Goal: Find specific page/section

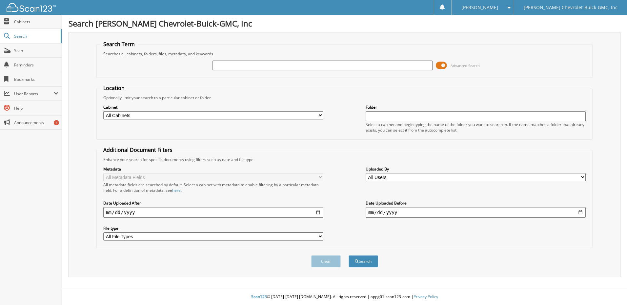
click at [442, 65] on span at bounding box center [441, 66] width 11 height 10
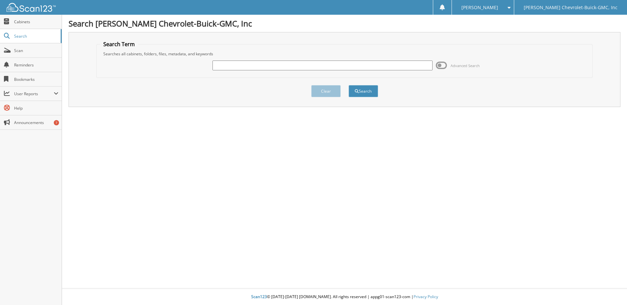
click at [241, 66] on input "text" at bounding box center [322, 66] width 220 height 10
type input "Funk"
click at [348, 85] on button "Search" at bounding box center [362, 91] width 29 height 12
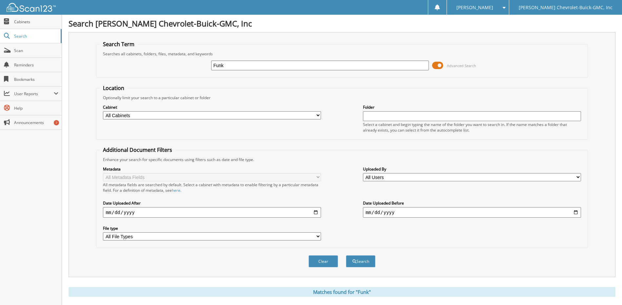
click at [441, 65] on span at bounding box center [437, 66] width 11 height 10
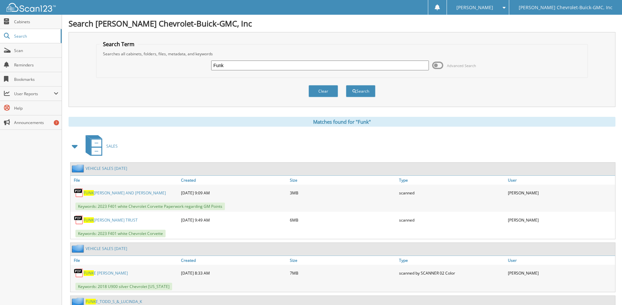
scroll to position [33, 0]
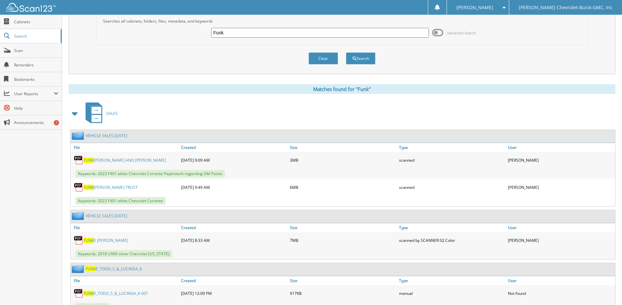
click at [126, 160] on link "[PERSON_NAME] AND [PERSON_NAME]" at bounding box center [125, 161] width 82 height 6
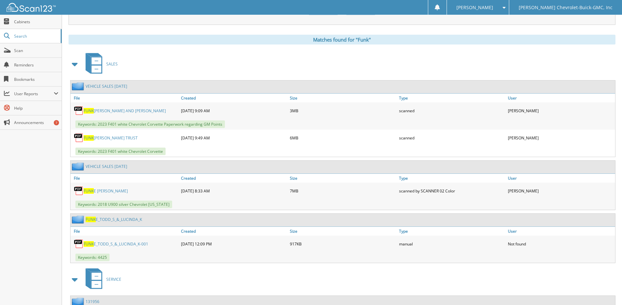
scroll to position [98, 0]
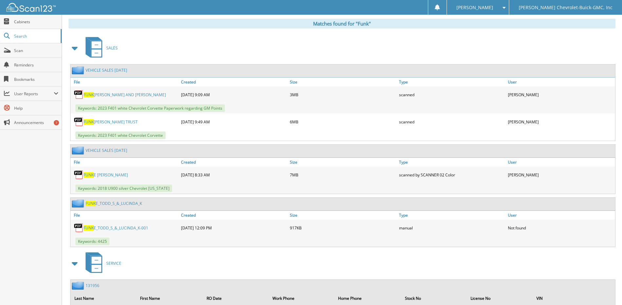
click at [129, 121] on link "FUNK MICHAEL SANDRA TRUST" at bounding box center [111, 122] width 54 height 6
